Goal: Transaction & Acquisition: Download file/media

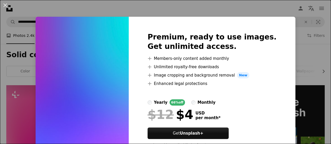
scroll to position [414, 0]
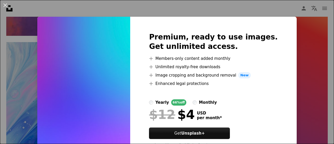
click at [269, 6] on div "An X shape Premium, ready to use images. Get unlimited access. A plus sign Memb…" at bounding box center [167, 72] width 334 height 144
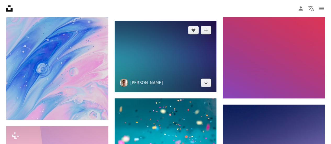
scroll to position [488, 0]
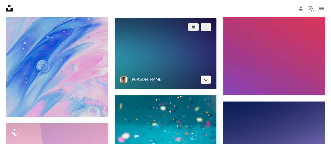
click at [206, 77] on icon "Download" at bounding box center [205, 79] width 3 height 4
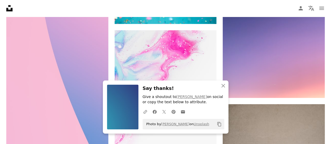
scroll to position [628, 0]
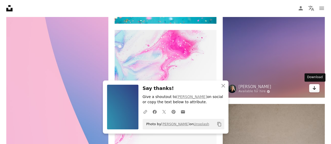
click at [314, 86] on icon "Arrow pointing down" at bounding box center [314, 88] width 4 height 6
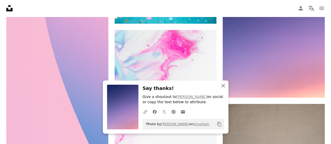
click at [223, 86] on icon "button" at bounding box center [223, 86] width 4 height 4
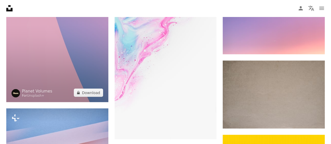
scroll to position [688, 0]
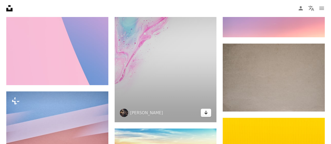
click at [208, 111] on link "Arrow pointing down" at bounding box center [205, 113] width 10 height 8
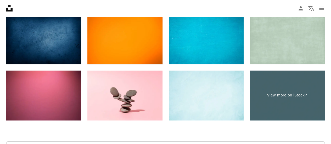
scroll to position [941, 0]
